Goal: Find specific page/section: Find specific page/section

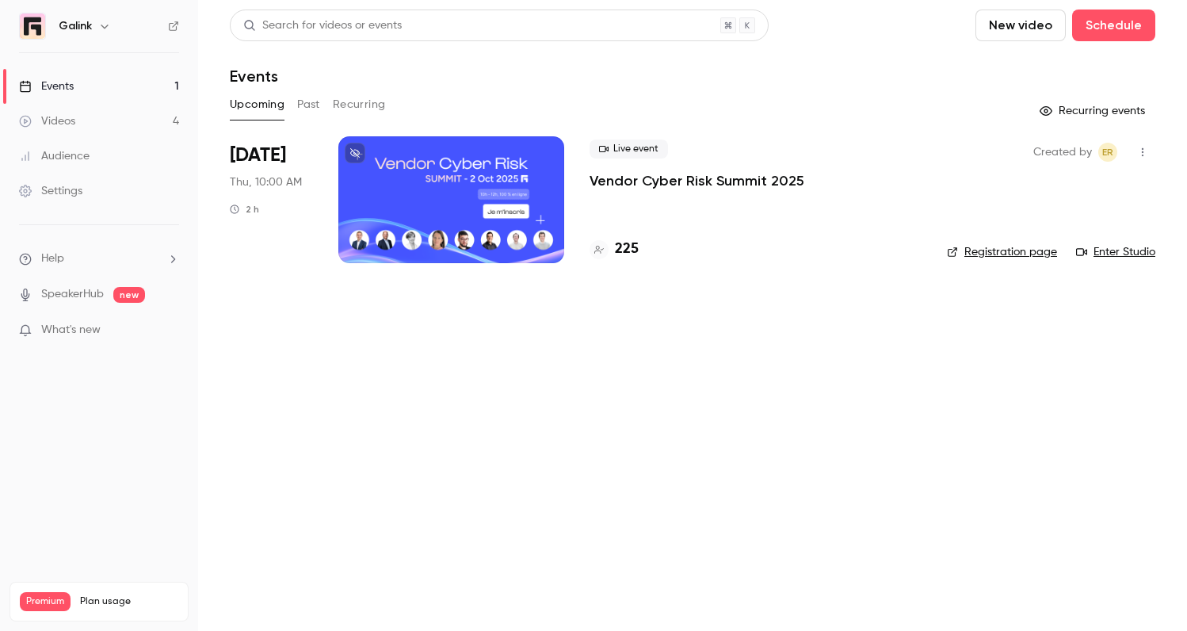
click at [626, 262] on div "Live event Vendor Cyber Risk Summit 2025 225" at bounding box center [756, 199] width 332 height 127
click at [626, 236] on div "Live event Vendor Cyber Risk Summit 2025 225" at bounding box center [756, 199] width 332 height 127
click at [626, 256] on h4 "225" at bounding box center [627, 249] width 24 height 21
